Goal: Information Seeking & Learning: Learn about a topic

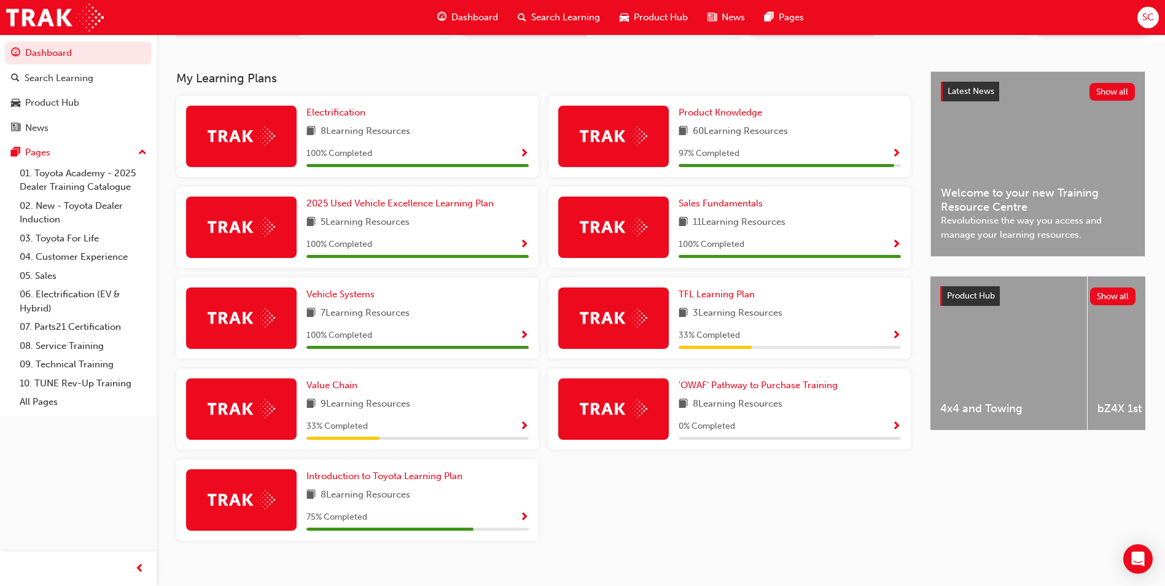
scroll to position [261, 0]
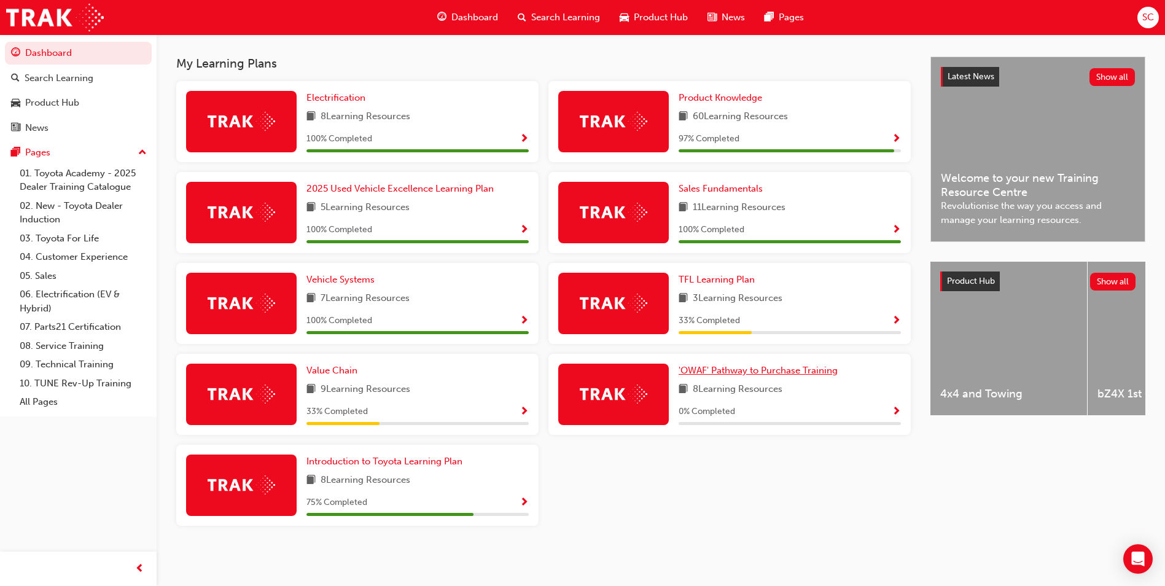
click at [784, 374] on span "'OWAF' Pathway to Purchase Training" at bounding box center [758, 370] width 159 height 11
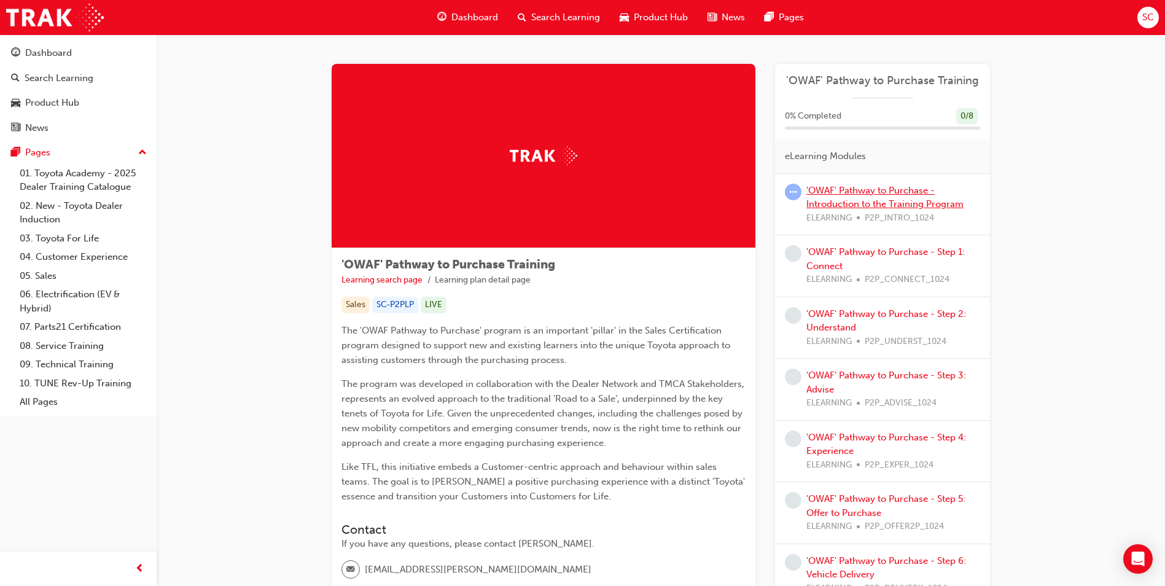
click at [898, 188] on link "'OWAF' Pathway to Purchase - Introduction to the Training Program" at bounding box center [884, 197] width 157 height 25
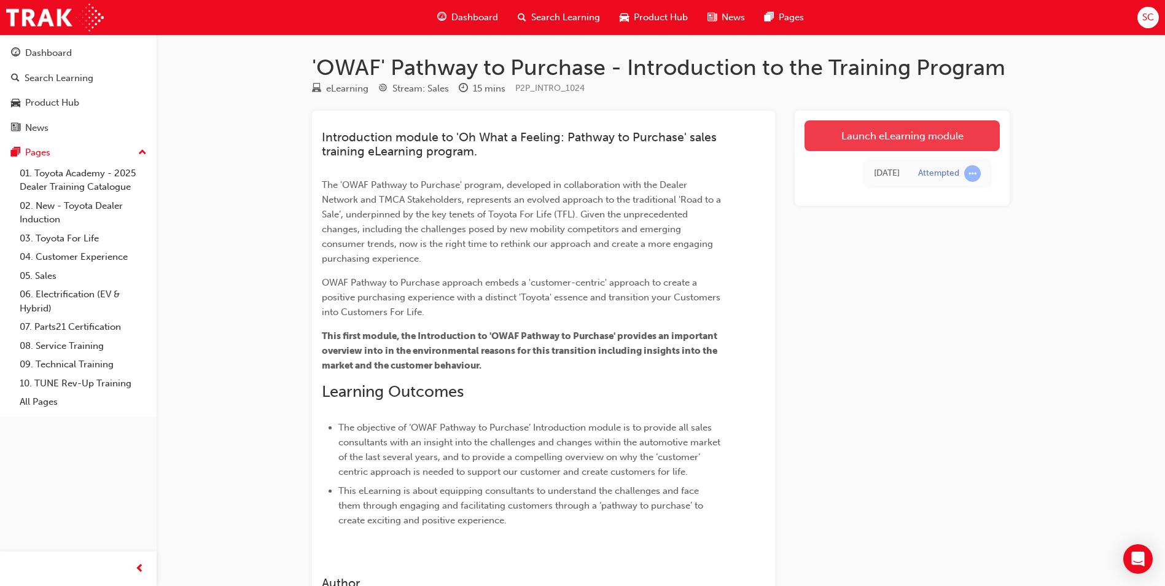
click at [906, 142] on link "Launch eLearning module" at bounding box center [901, 135] width 195 height 31
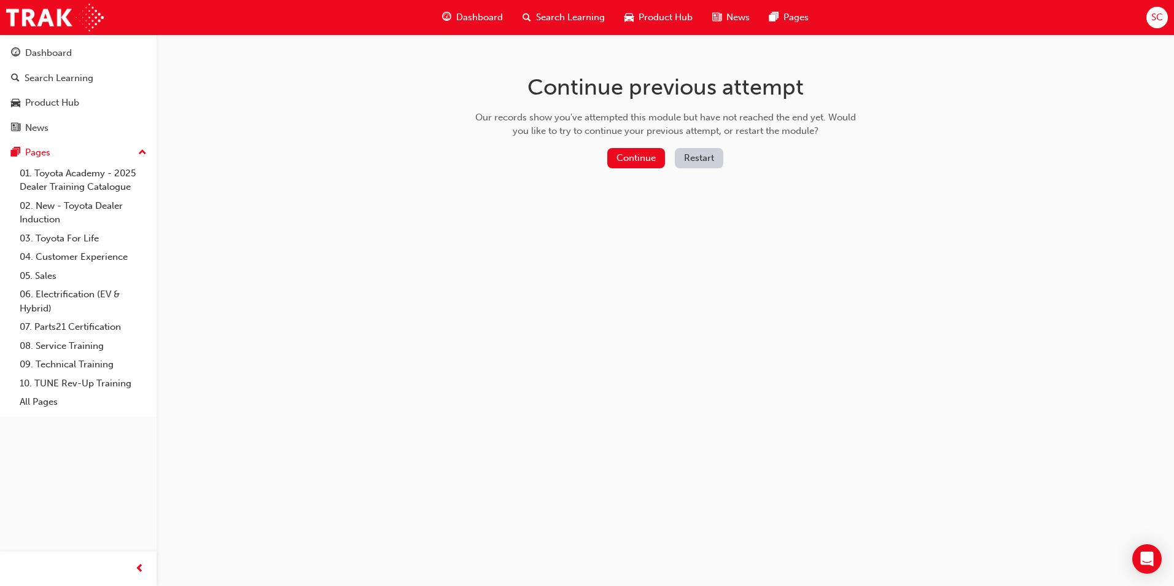
click at [644, 176] on div "Continue previous attempt Our records show you've attempted this module but hav…" at bounding box center [665, 123] width 399 height 178
click at [643, 161] on button "Continue" at bounding box center [636, 158] width 58 height 20
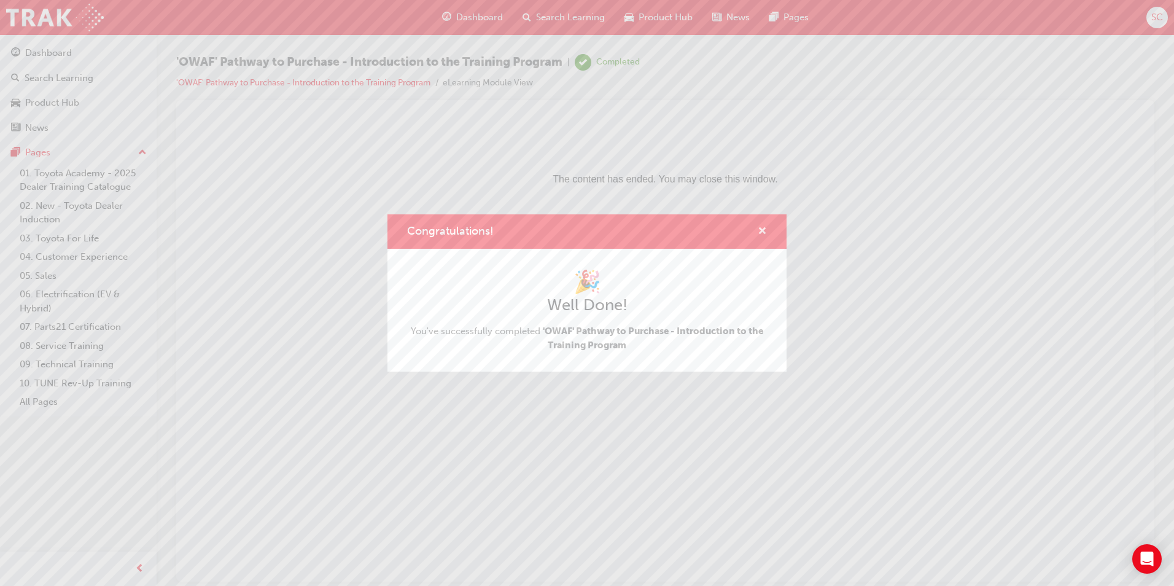
click at [763, 232] on span "cross-icon" at bounding box center [762, 232] width 9 height 11
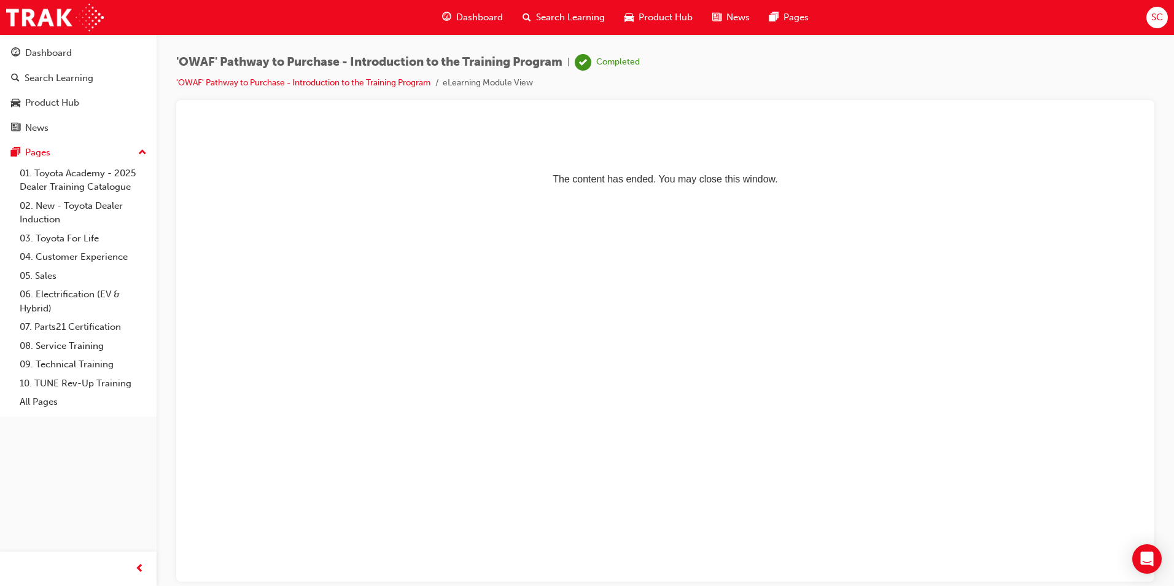
click at [488, 15] on span "Dashboard" at bounding box center [479, 17] width 47 height 14
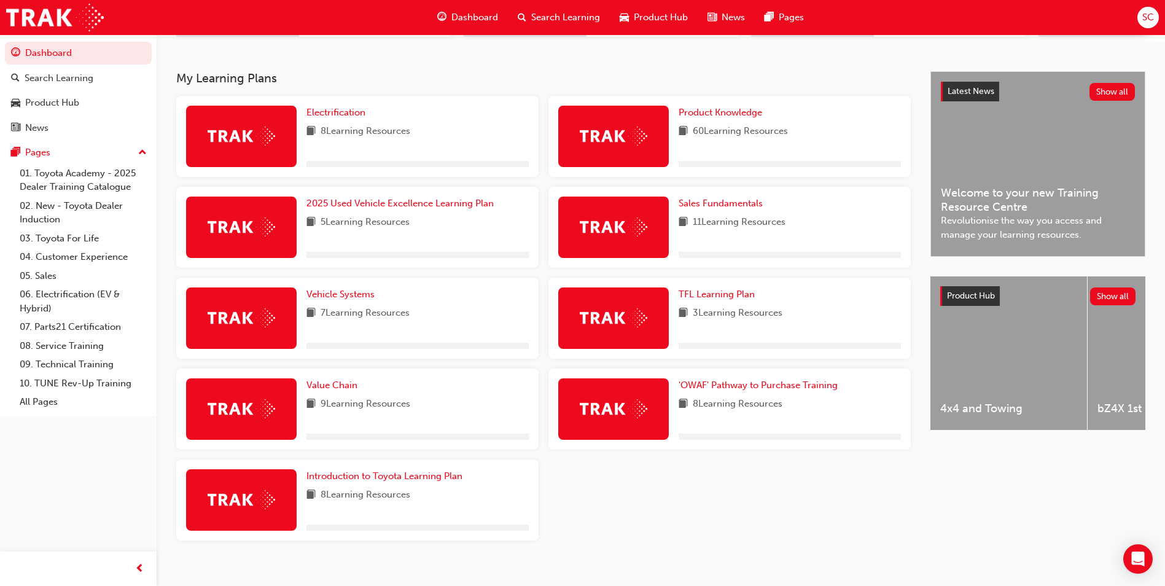
scroll to position [261, 0]
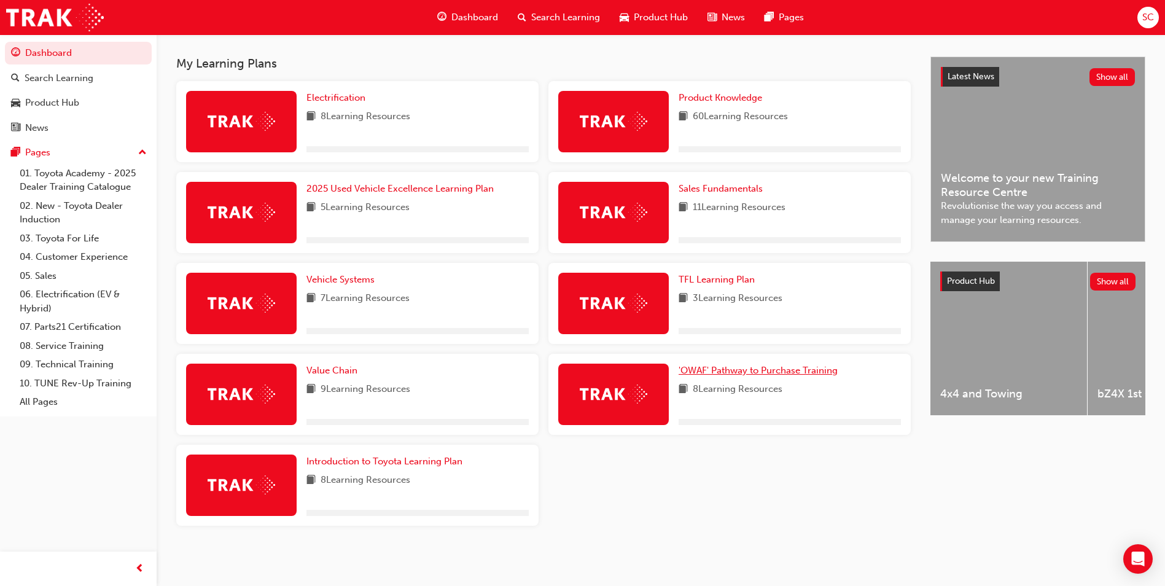
click at [771, 371] on span "'OWAF' Pathway to Purchase Training" at bounding box center [758, 370] width 159 height 11
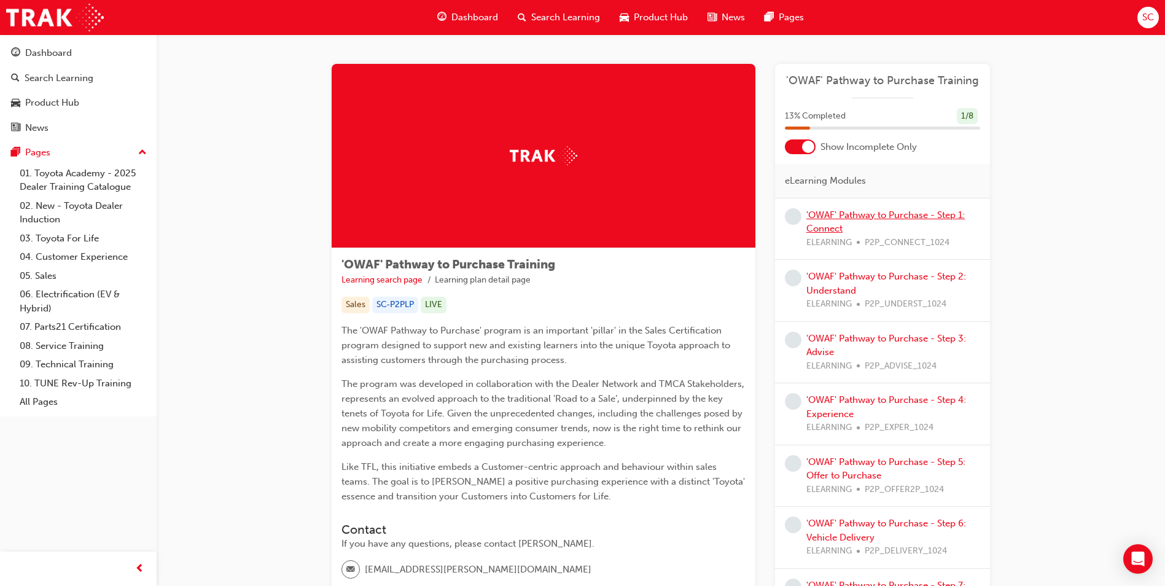
click at [910, 216] on link "'OWAF' Pathway to Purchase - Step 1: Connect" at bounding box center [885, 221] width 158 height 25
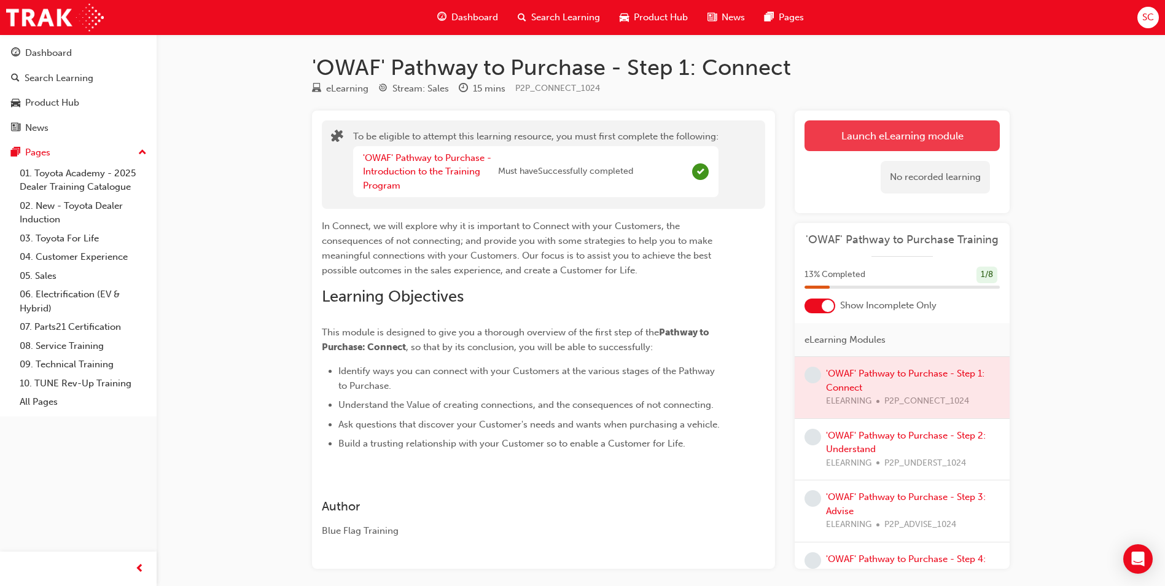
click at [902, 134] on button "Launch eLearning module" at bounding box center [901, 135] width 195 height 31
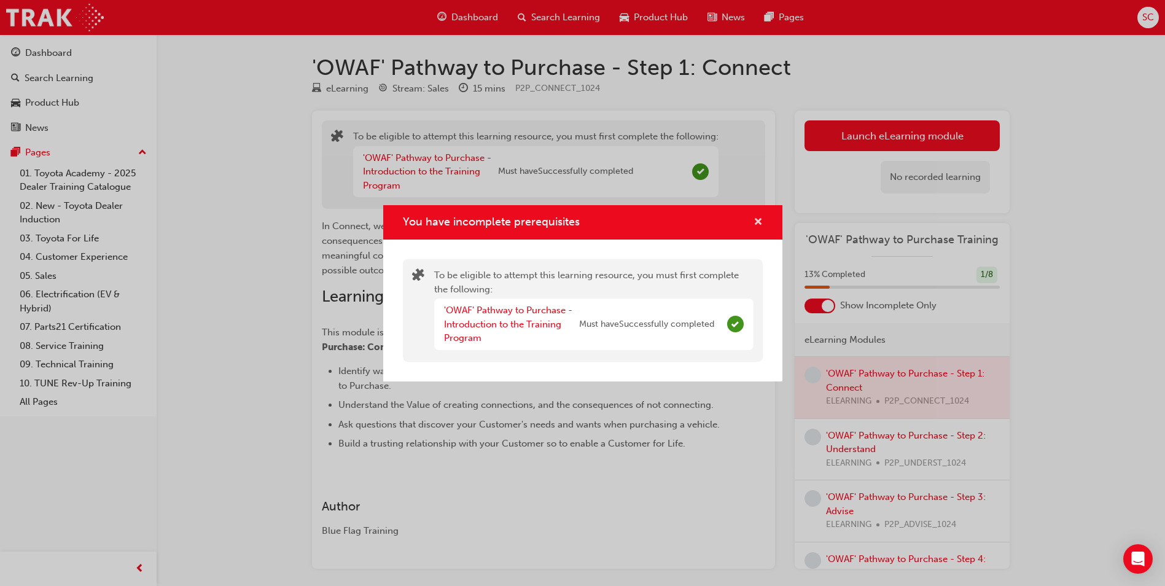
click at [757, 222] on span "cross-icon" at bounding box center [758, 222] width 9 height 11
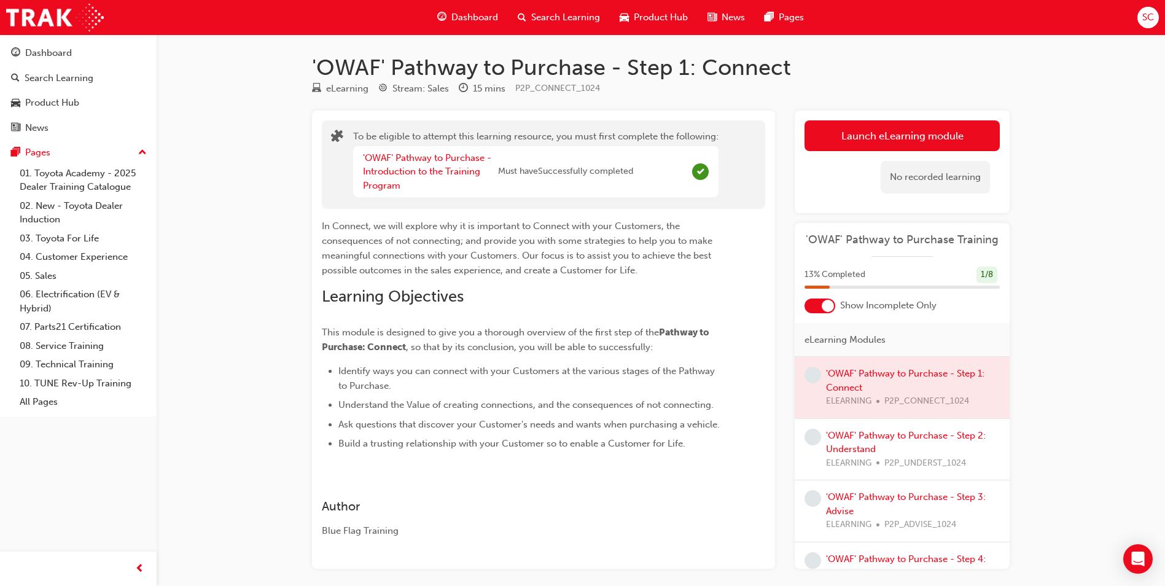
click at [852, 152] on div "No recorded learning" at bounding box center [901, 177] width 195 height 52
click at [852, 146] on button "Launch eLearning module" at bounding box center [901, 135] width 195 height 31
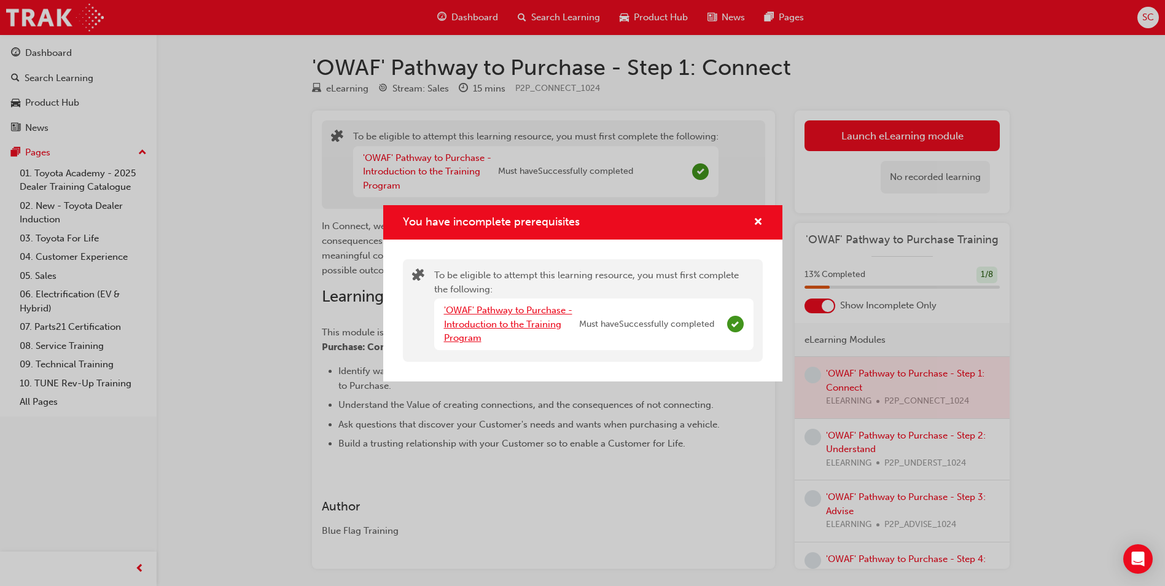
click at [471, 305] on link "'OWAF' Pathway to Purchase - Introduction to the Training Program" at bounding box center [508, 324] width 128 height 39
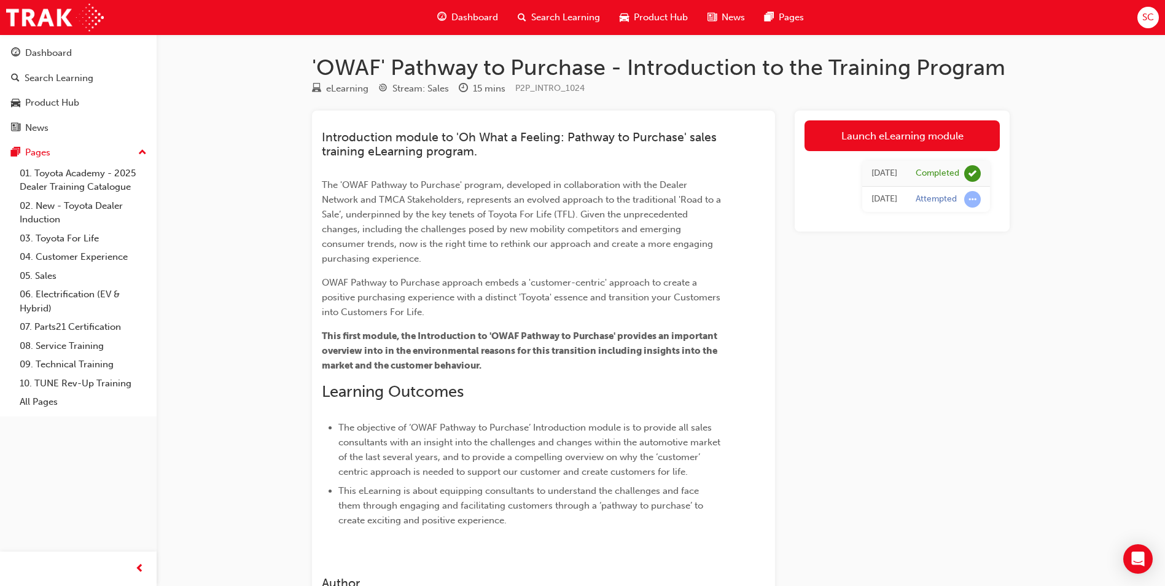
click at [476, 18] on span "Dashboard" at bounding box center [474, 17] width 47 height 14
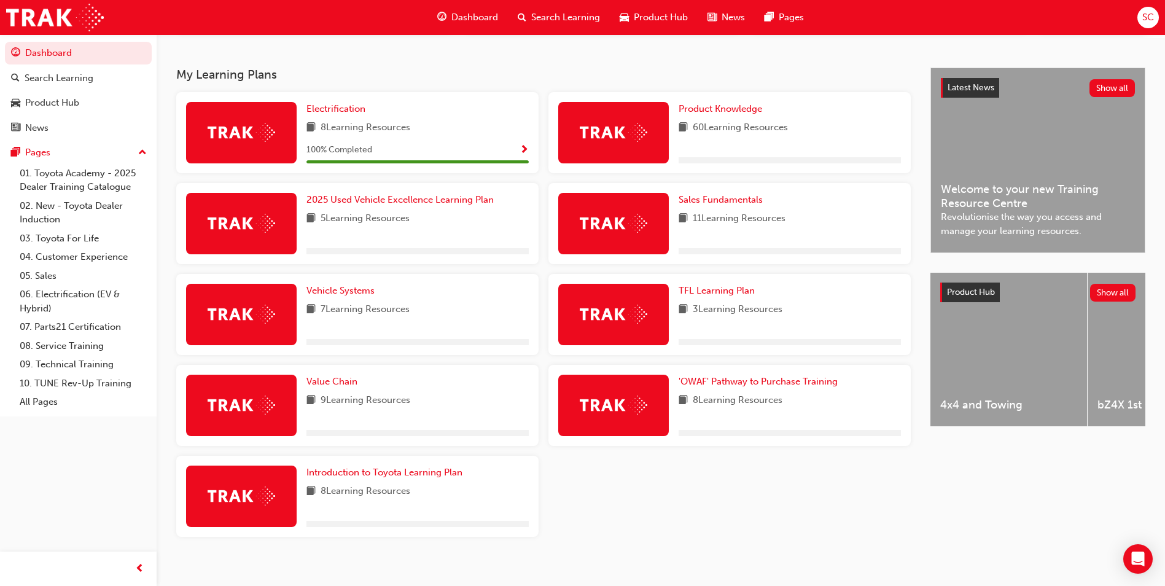
scroll to position [246, 0]
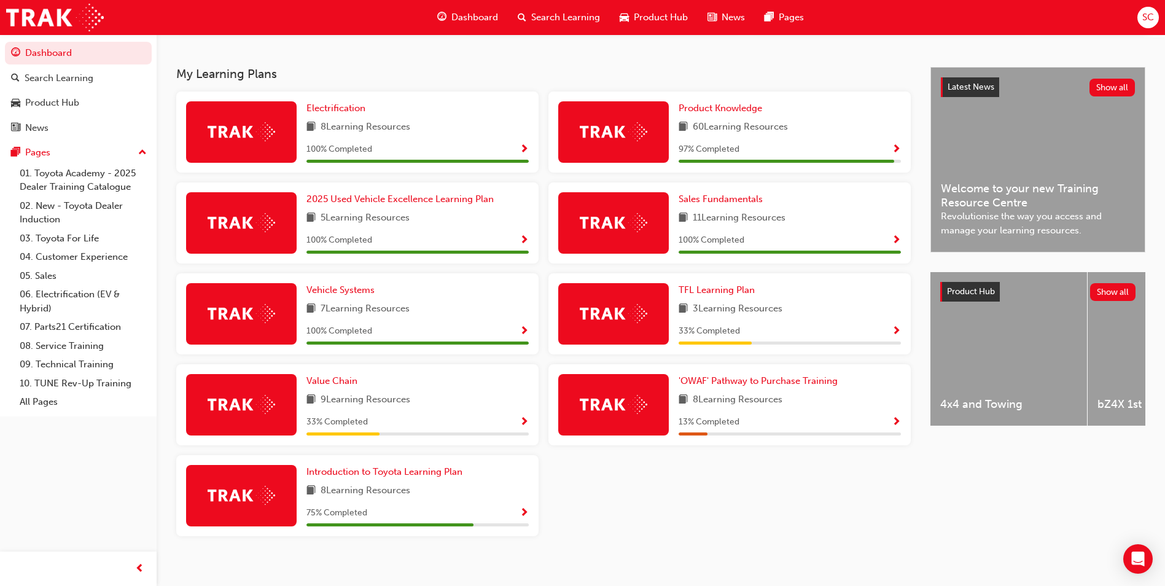
click at [801, 372] on div "'OWAF' Pathway to Purchase Training 8 Learning Resources 13 % Completed" at bounding box center [729, 404] width 362 height 81
click at [800, 381] on span "'OWAF' Pathway to Purchase Training" at bounding box center [758, 380] width 159 height 11
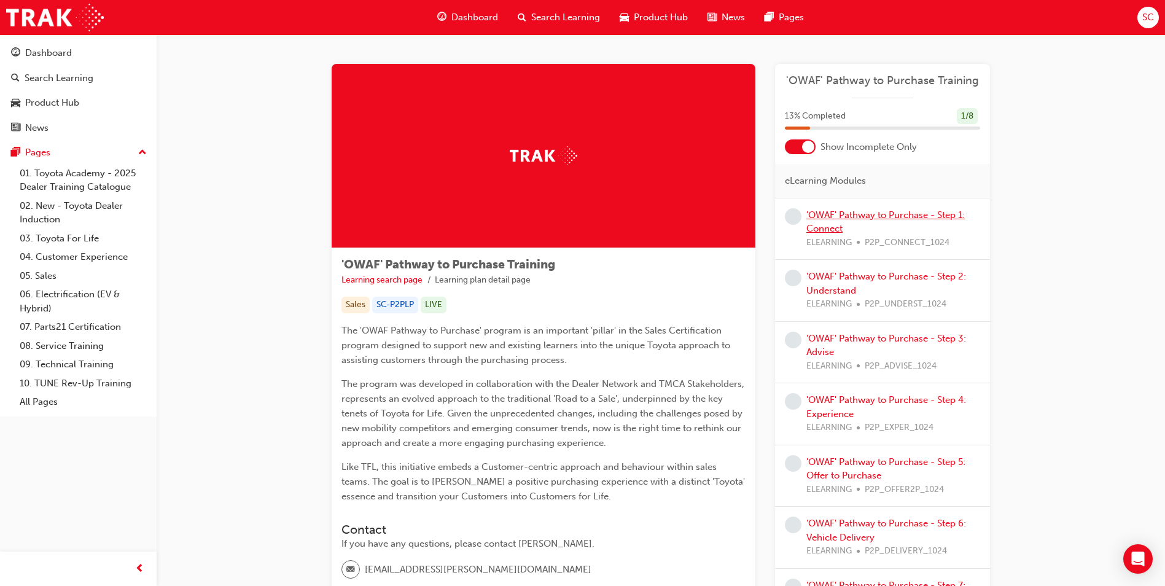
click at [839, 217] on link "'OWAF' Pathway to Purchase - Step 1: Connect" at bounding box center [885, 221] width 158 height 25
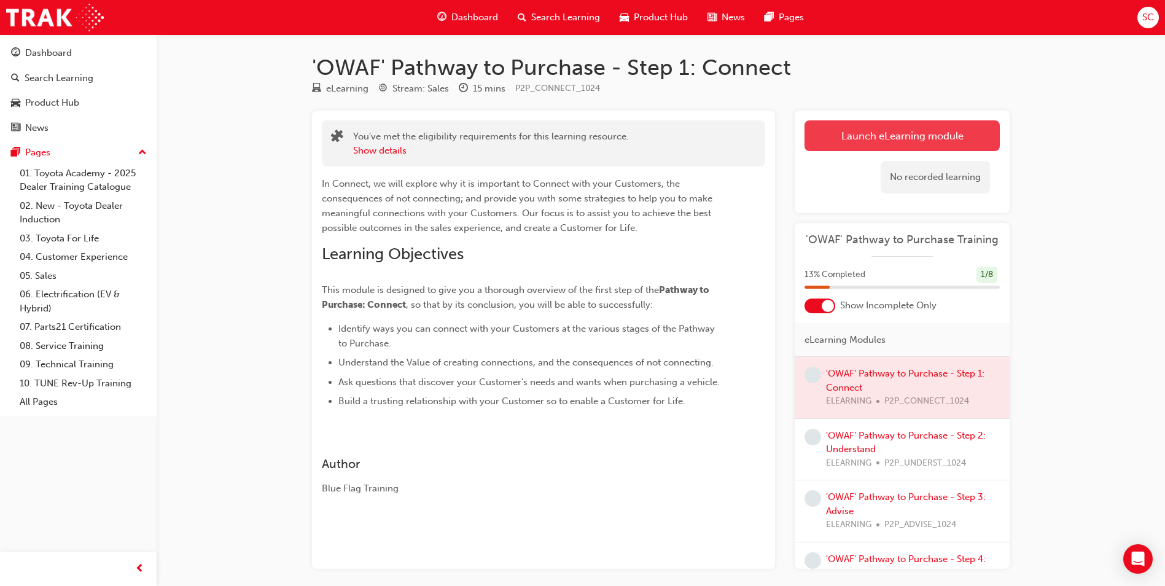
click at [882, 138] on button "Launch eLearning module" at bounding box center [901, 135] width 195 height 31
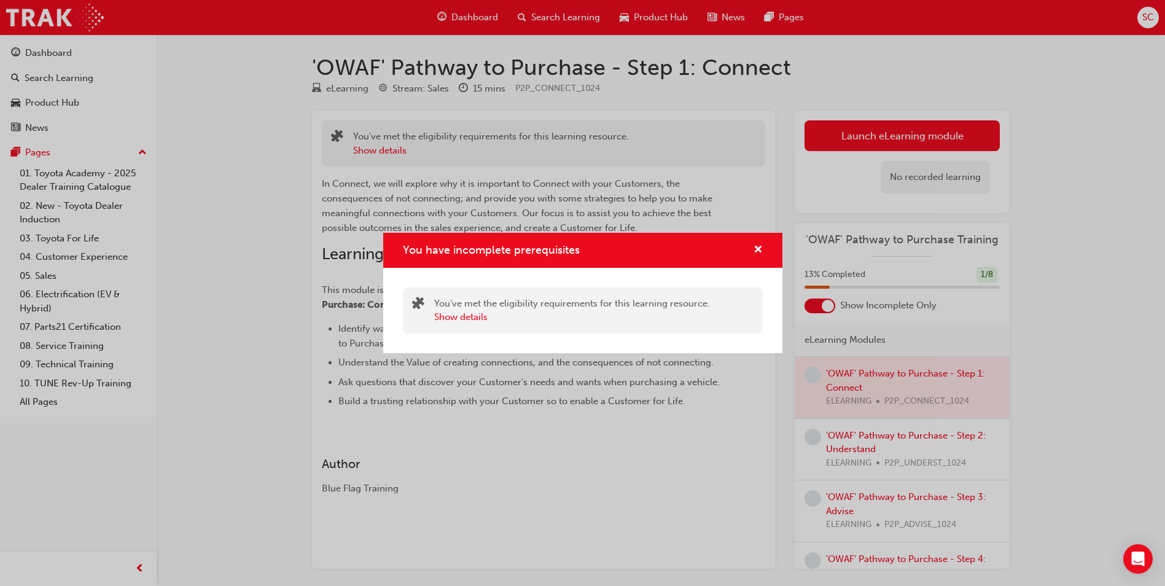
click at [763, 249] on div "You have incomplete prerequisites" at bounding box center [582, 250] width 399 height 35
click at [759, 251] on span "cross-icon" at bounding box center [758, 250] width 9 height 11
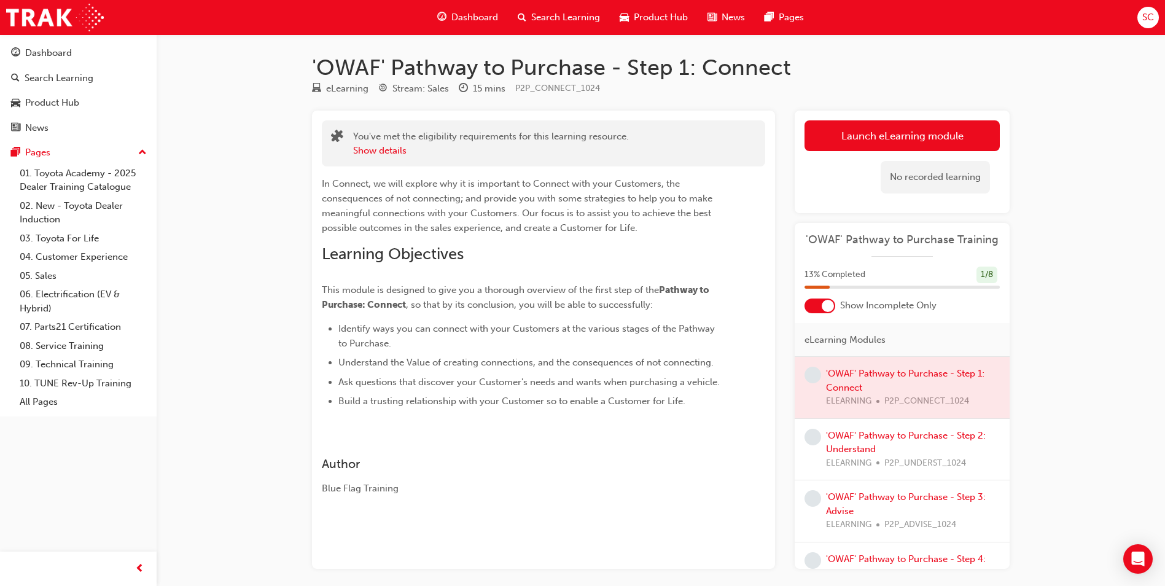
click at [881, 368] on div at bounding box center [902, 387] width 215 height 61
click at [828, 384] on div at bounding box center [902, 387] width 215 height 61
click at [830, 380] on div at bounding box center [902, 387] width 215 height 61
click at [835, 379] on div at bounding box center [902, 387] width 215 height 61
drag, startPoint x: 844, startPoint y: 392, endPoint x: 853, endPoint y: 423, distance: 31.9
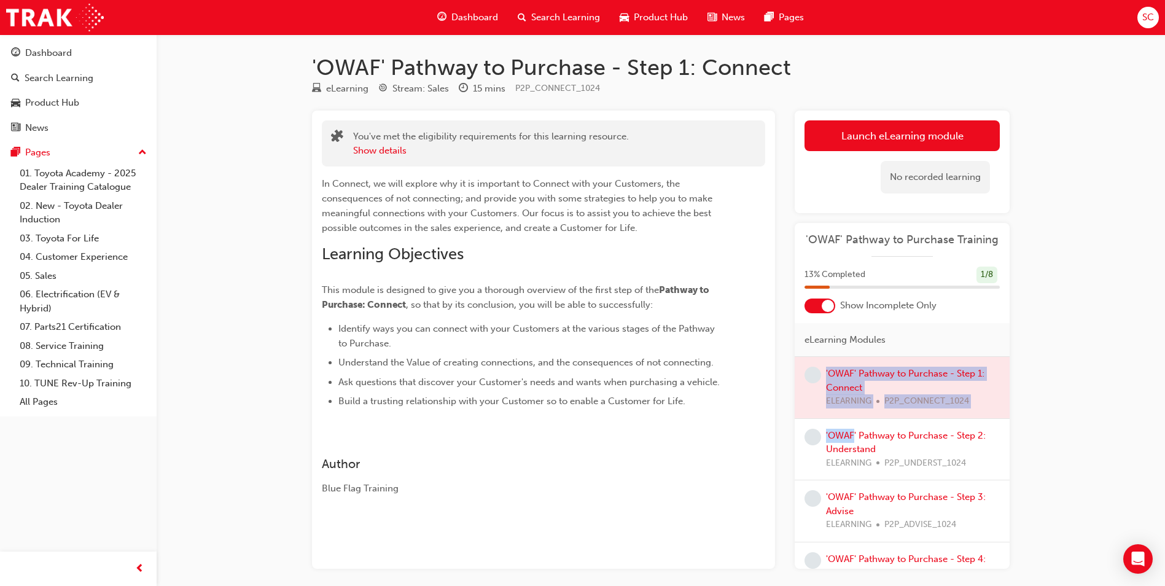
click at [853, 423] on div "'OWAF' Pathway to Purchase - Step 1: Connect ELEARNING P2P_CONNECT_1024 'OWAF' …" at bounding box center [902, 573] width 215 height 432
drag, startPoint x: 853, startPoint y: 423, endPoint x: 855, endPoint y: 437, distance: 14.2
click at [855, 437] on link "'OWAF' Pathway to Purchase - Step 2: Understand" at bounding box center [906, 442] width 160 height 25
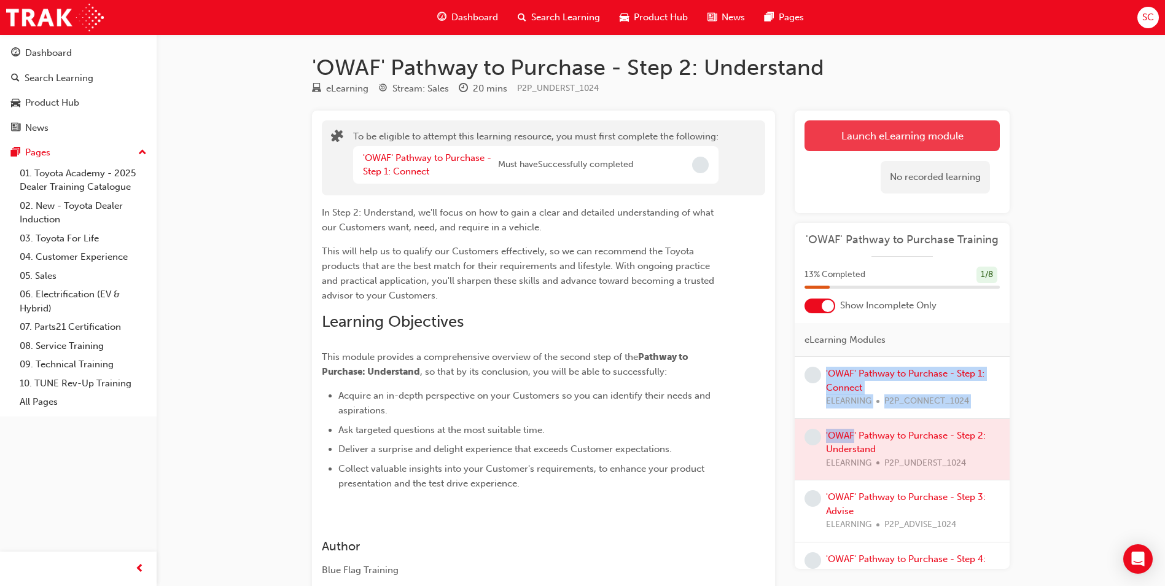
click at [935, 141] on button "Launch eLearning module" at bounding box center [901, 135] width 195 height 31
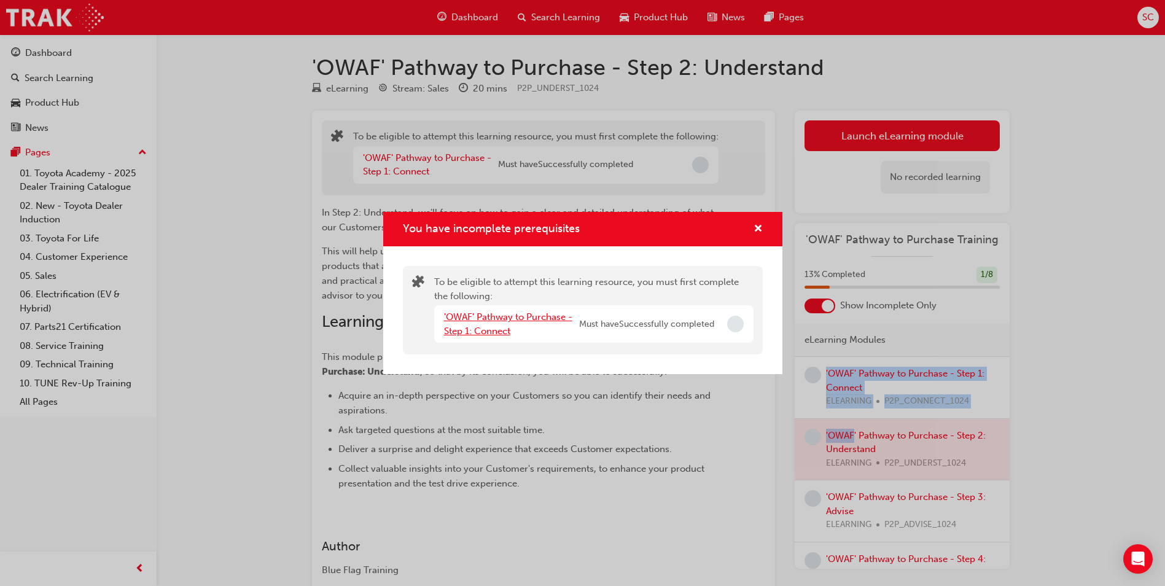
click at [478, 314] on link "'OWAF' Pathway to Purchase - Step 1: Connect" at bounding box center [508, 323] width 128 height 25
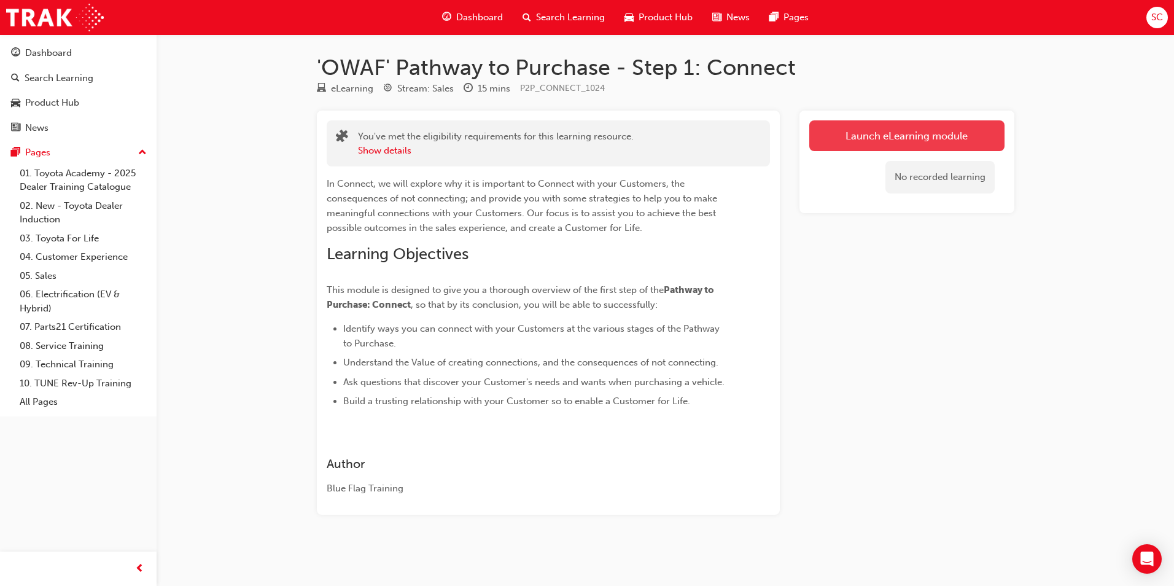
click at [862, 141] on link "Launch eLearning module" at bounding box center [906, 135] width 195 height 31
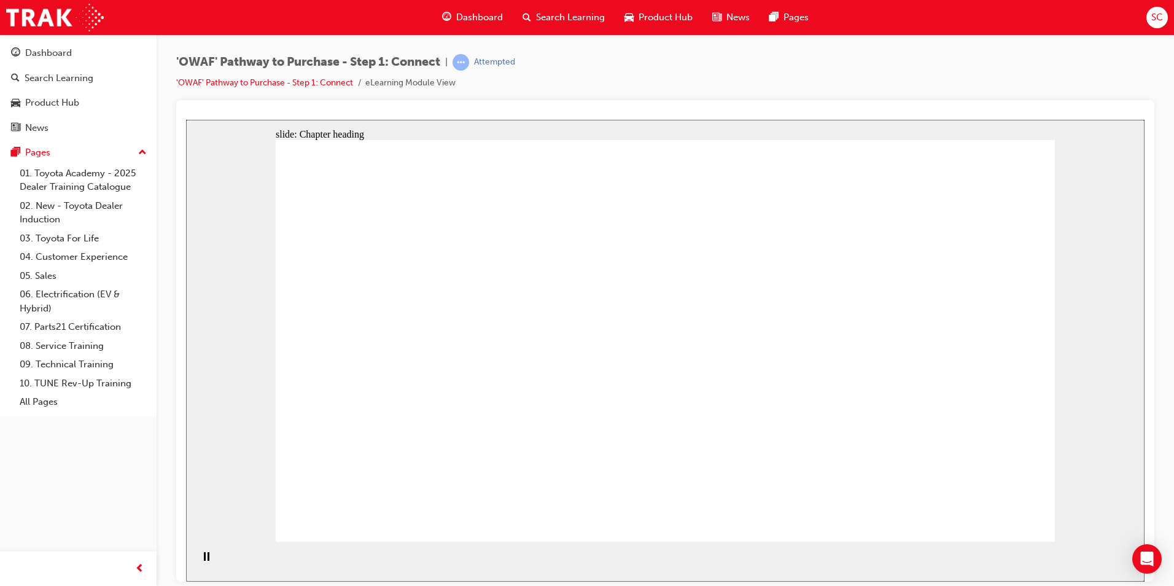
click at [198, 557] on div "Pause (Ctrl+Alt+P)" at bounding box center [206, 561] width 21 height 21
